Goal: Check status: Check status

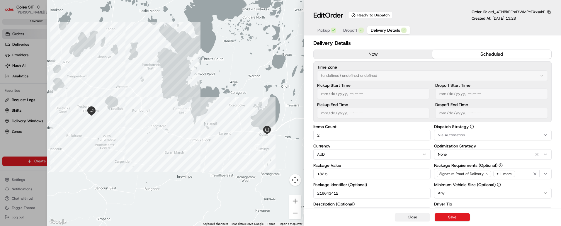
click at [417, 217] on button "Close" at bounding box center [412, 217] width 35 height 8
type input "1"
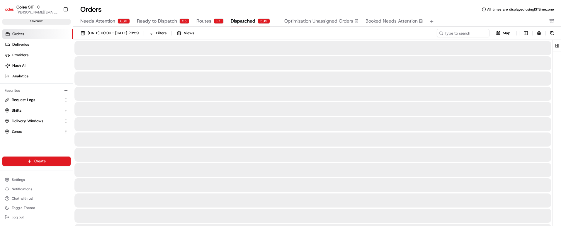
click at [239, 19] on span "Dispatched" at bounding box center [243, 21] width 25 height 7
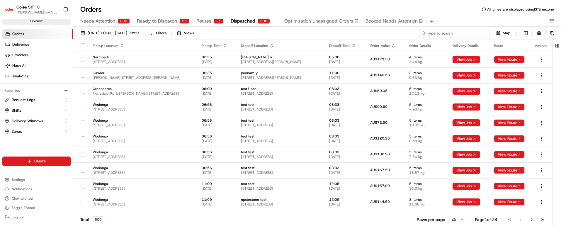
click at [461, 33] on input at bounding box center [454, 33] width 70 height 8
paste input "216643153"
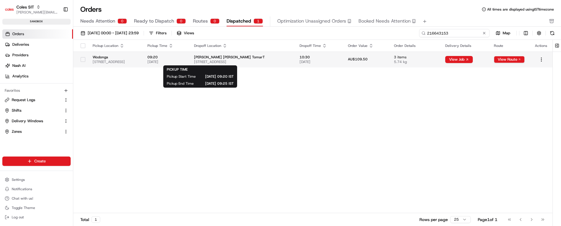
type input "216643153"
click at [184, 55] on span "09:20" at bounding box center [165, 57] width 37 height 5
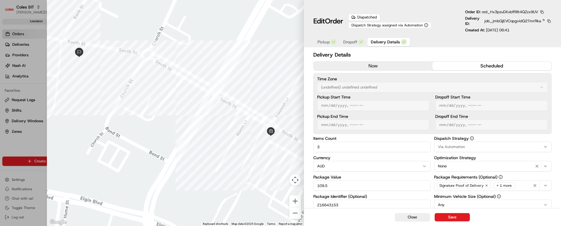
click at [349, 43] on span "Dropoff" at bounding box center [350, 42] width 14 height 6
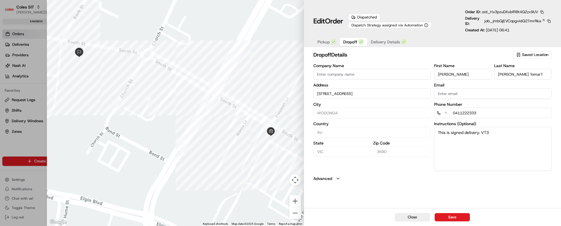
click at [379, 41] on span "Delivery Details" at bounding box center [385, 42] width 29 height 6
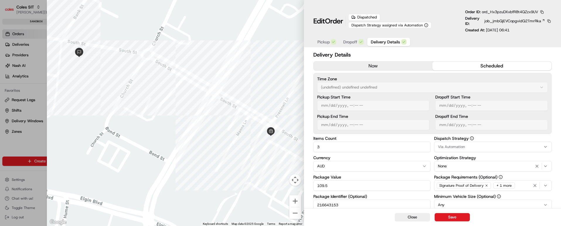
click at [505, 186] on div "+ 1 more" at bounding box center [504, 185] width 22 height 6
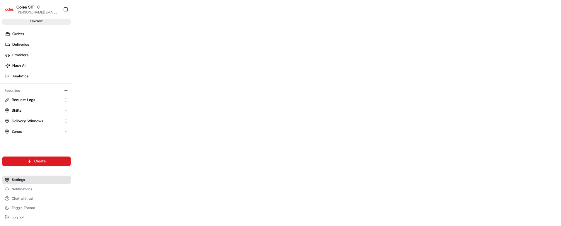
click at [21, 181] on span "Settings" at bounding box center [18, 179] width 13 height 5
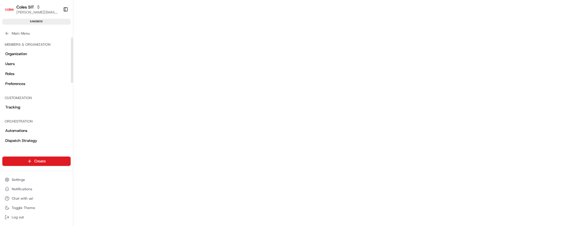
scroll to position [151, 0]
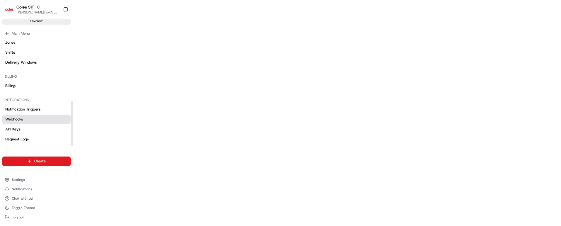
click at [16, 118] on span "Webhooks" at bounding box center [14, 119] width 18 height 5
